Goal: Task Accomplishment & Management: Complete application form

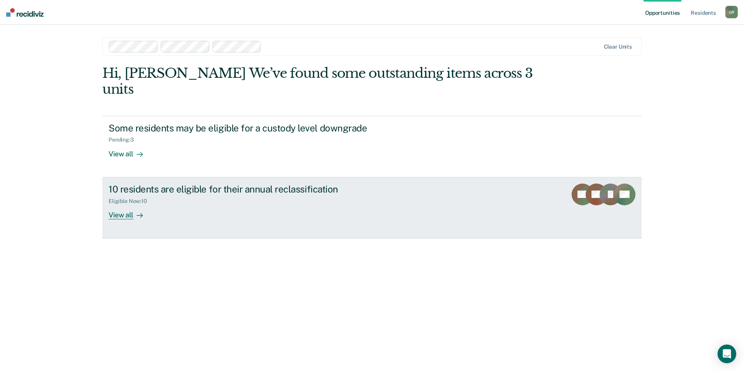
click at [126, 204] on div "View all" at bounding box center [131, 211] width 44 height 15
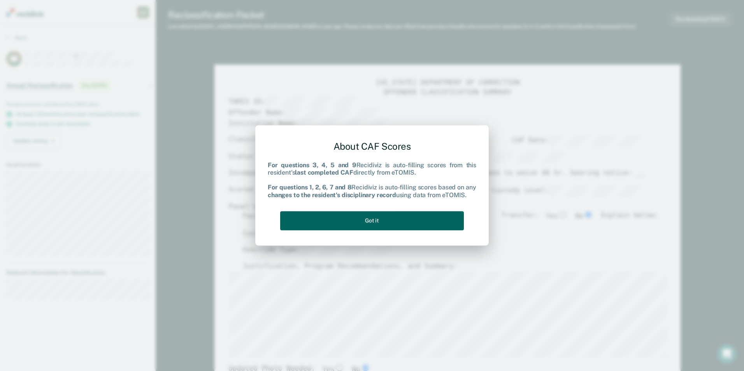
click at [357, 217] on button "Got it" at bounding box center [372, 220] width 184 height 19
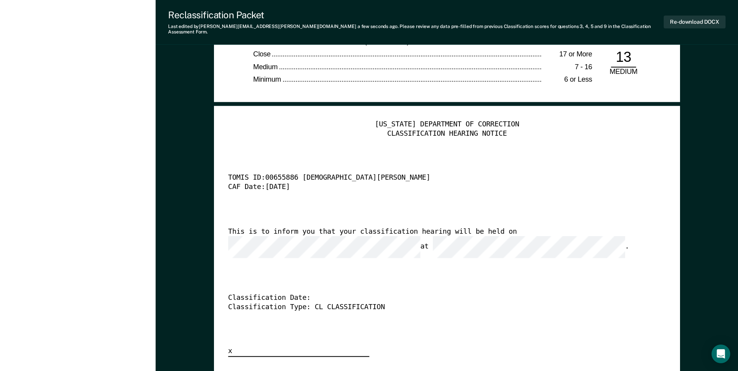
scroll to position [1946, 0]
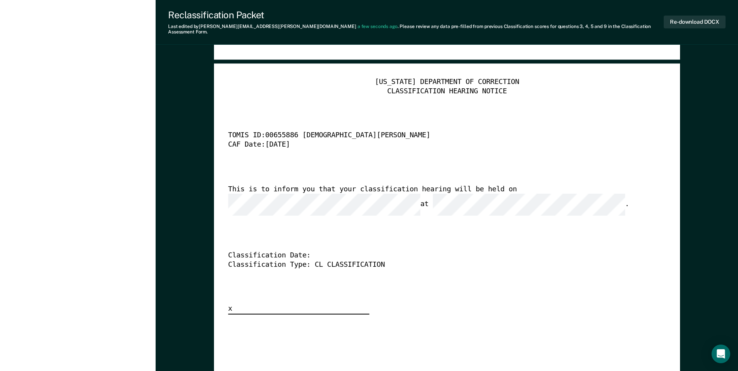
click at [492, 267] on div "[US_STATE] DEPARTMENT OF CORRECTION CLASSIFICATION HEARING NOTICE TOMIS ID: 006…" at bounding box center [447, 196] width 438 height 237
click at [366, 211] on div "[US_STATE] DEPARTMENT OF CORRECTION CLASSIFICATION HEARING NOTICE TOMIS ID: 006…" at bounding box center [447, 196] width 438 height 237
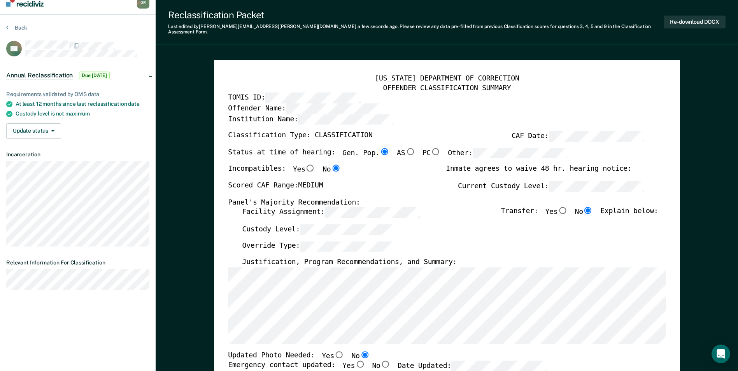
scroll to position [0, 0]
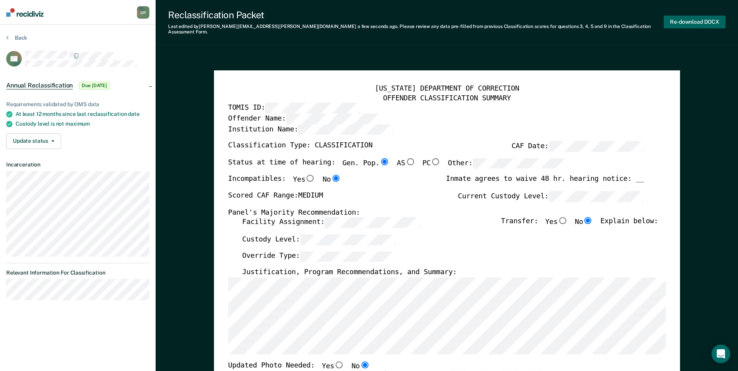
click at [677, 21] on button "Re-download DOCX" at bounding box center [695, 22] width 62 height 13
type textarea "x"
